Goal: Task Accomplishment & Management: Complete application form

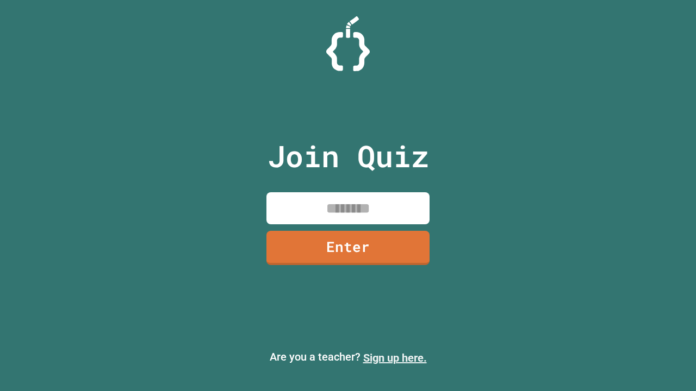
click at [395, 358] on link "Sign up here." at bounding box center [395, 358] width 64 height 13
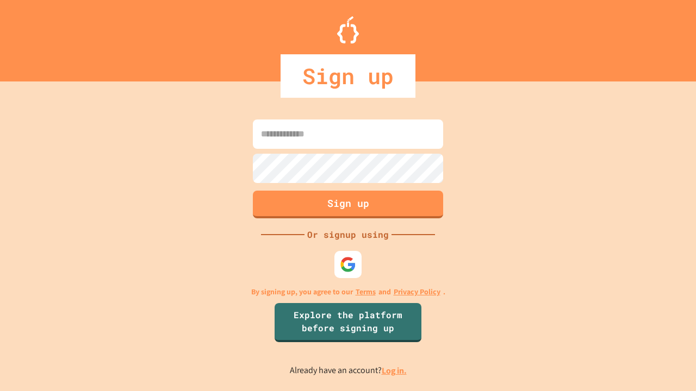
click at [395, 371] on link "Log in." at bounding box center [394, 370] width 25 height 11
